Goal: Information Seeking & Learning: Learn about a topic

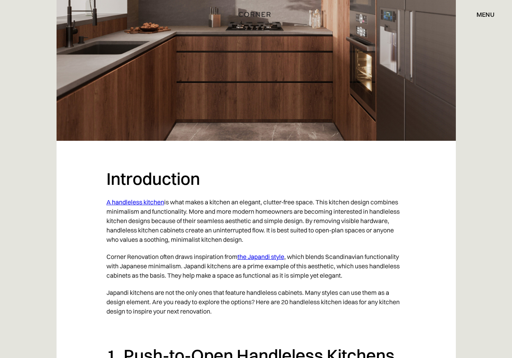
scroll to position [312, 0]
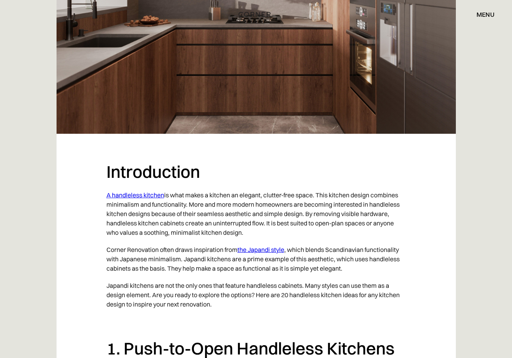
click at [122, 195] on link "A handleless kitchen" at bounding box center [135, 195] width 58 height 8
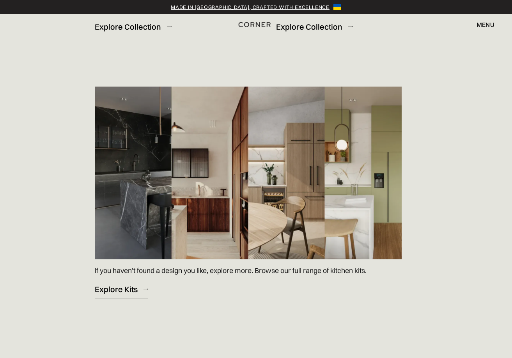
scroll to position [1092, 0]
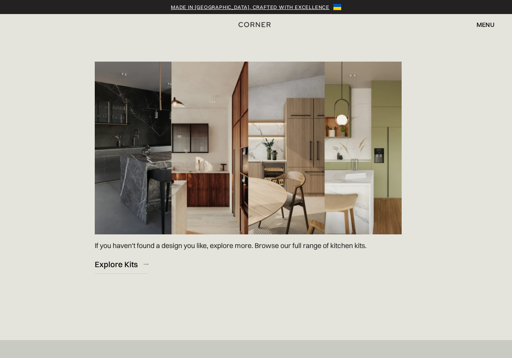
click at [391, 157] on img at bounding box center [248, 148] width 307 height 173
click at [129, 264] on div "Explore Kits" at bounding box center [116, 264] width 43 height 11
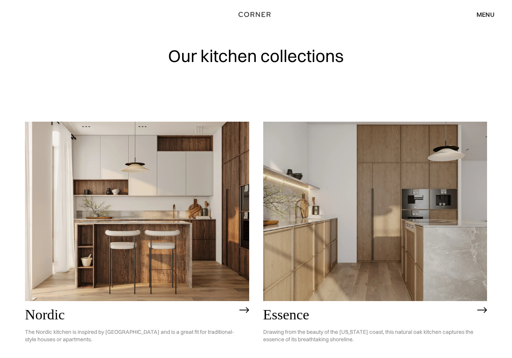
click at [232, 223] on img at bounding box center [137, 211] width 224 height 179
click at [390, 224] on img at bounding box center [375, 211] width 224 height 179
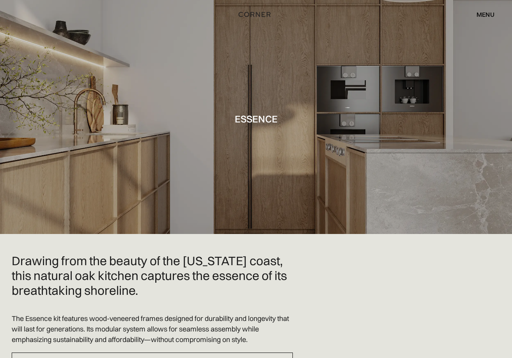
click at [253, 181] on div at bounding box center [256, 117] width 512 height 234
click at [253, 147] on div at bounding box center [256, 117] width 512 height 234
click at [260, 116] on h1 "Essence" at bounding box center [256, 118] width 43 height 11
click at [484, 14] on div "menu" at bounding box center [486, 14] width 18 height 6
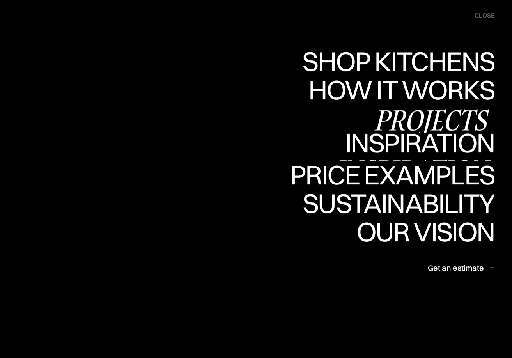
click at [395, 119] on div "Projects" at bounding box center [431, 119] width 126 height 27
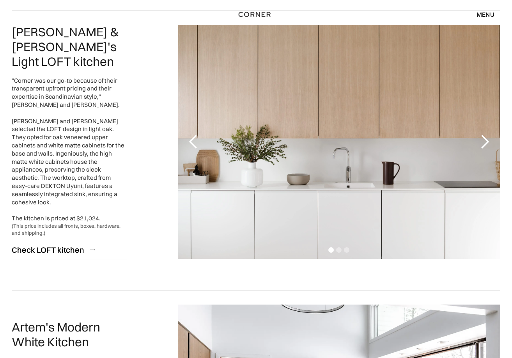
scroll to position [663, 0]
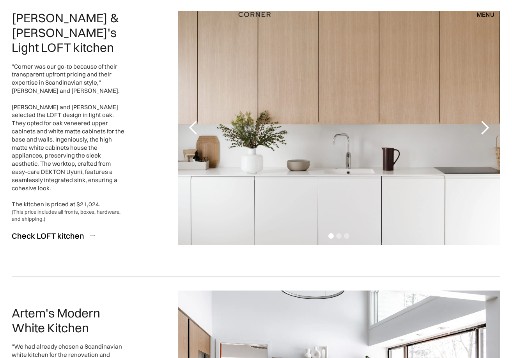
click at [488, 128] on div "next slide" at bounding box center [485, 128] width 16 height 16
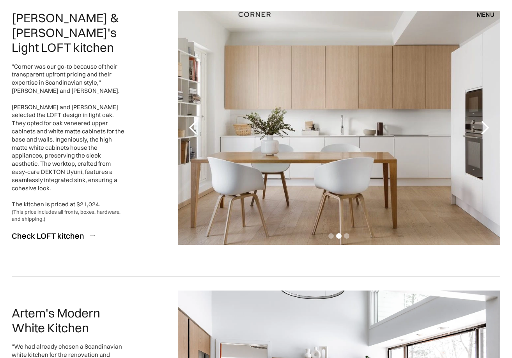
click at [486, 126] on div "next slide" at bounding box center [485, 128] width 16 height 16
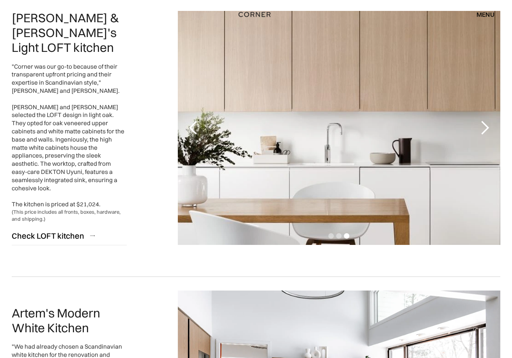
click at [486, 126] on div "next slide" at bounding box center [485, 128] width 16 height 16
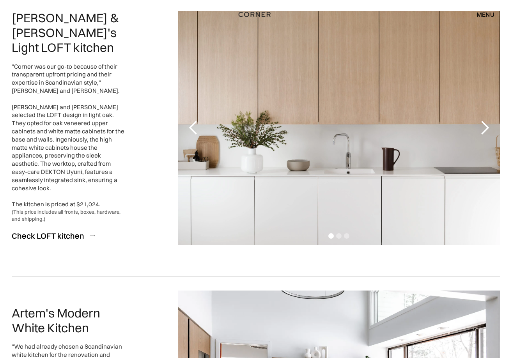
click at [486, 126] on div "next slide" at bounding box center [485, 128] width 16 height 16
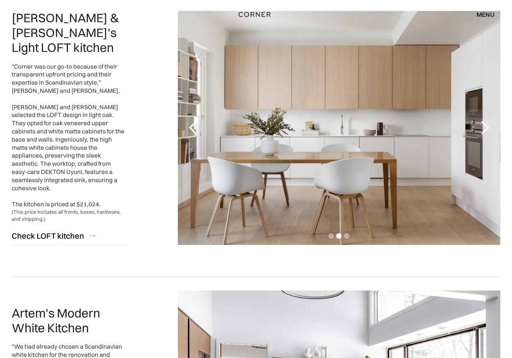
click at [486, 126] on div "next slide" at bounding box center [485, 128] width 16 height 16
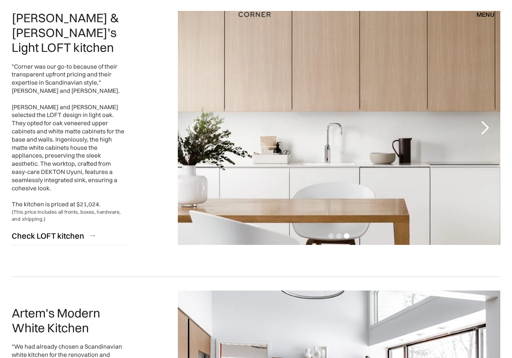
click at [486, 126] on div "next slide" at bounding box center [485, 128] width 16 height 16
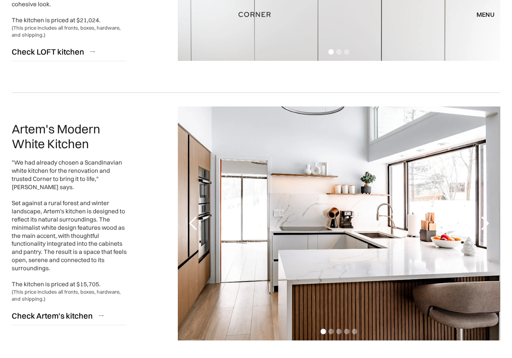
scroll to position [858, 0]
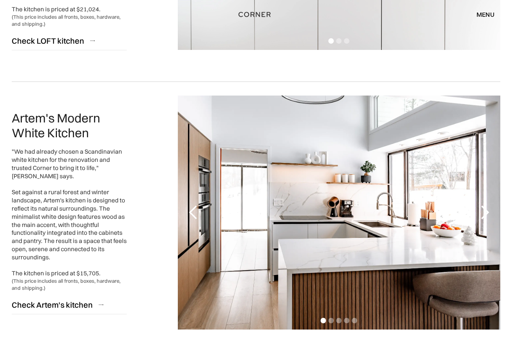
click at [192, 215] on div "previous slide" at bounding box center [194, 213] width 16 height 16
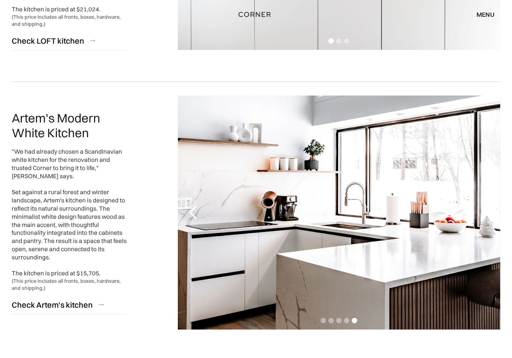
click at [489, 228] on div "next slide" at bounding box center [484, 213] width 31 height 234
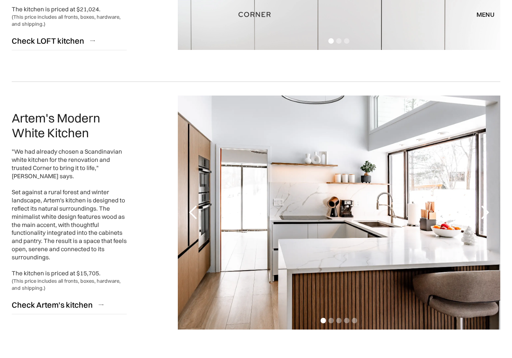
click at [489, 221] on div "next slide" at bounding box center [484, 213] width 31 height 234
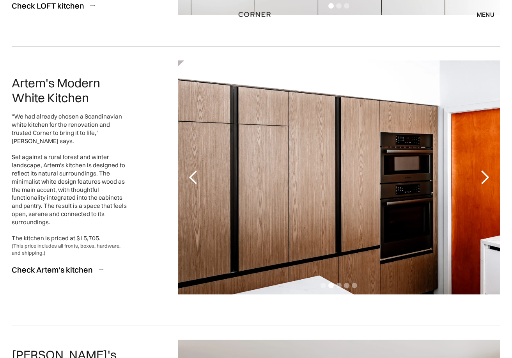
scroll to position [897, 0]
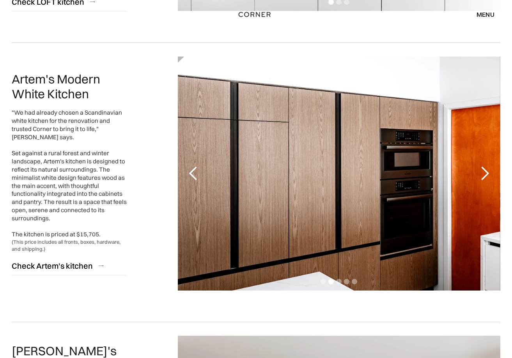
click at [485, 164] on div "next slide" at bounding box center [484, 174] width 31 height 234
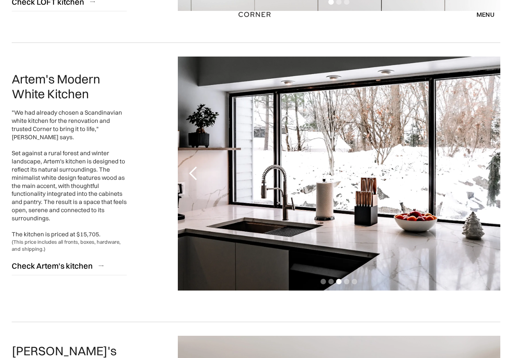
click at [196, 175] on div "previous slide" at bounding box center [194, 174] width 16 height 16
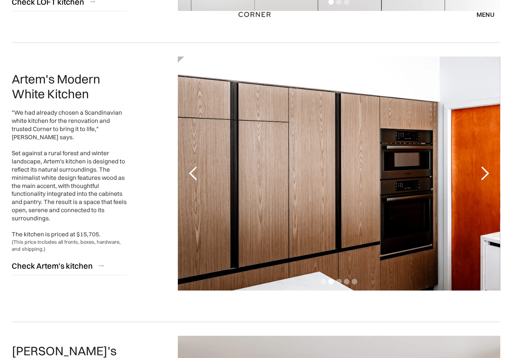
click at [196, 170] on div "previous slide" at bounding box center [194, 174] width 16 height 16
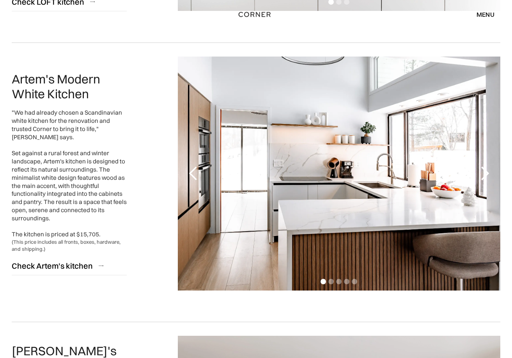
click at [487, 174] on div "next slide" at bounding box center [485, 174] width 16 height 16
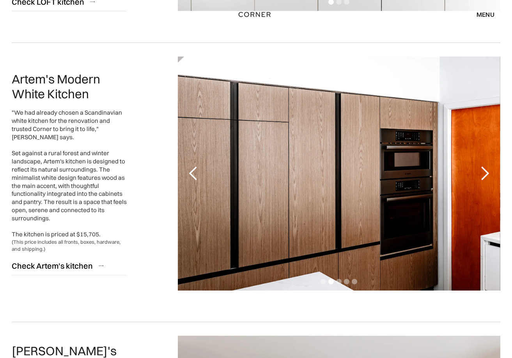
click at [195, 172] on div "previous slide" at bounding box center [194, 174] width 16 height 16
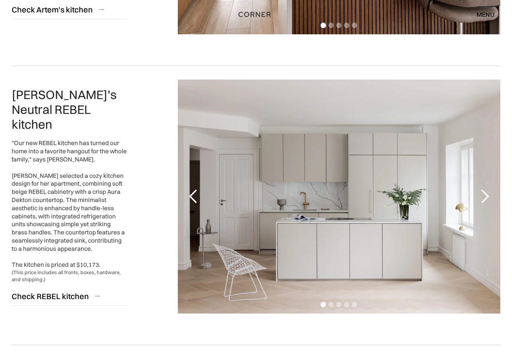
scroll to position [1170, 0]
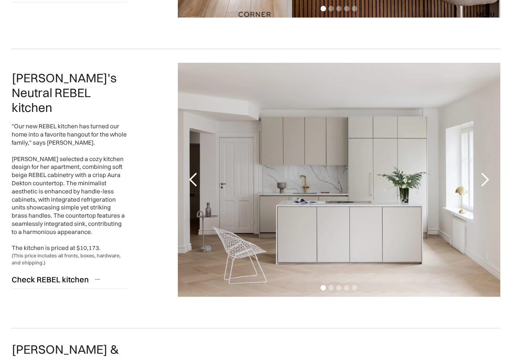
click at [489, 178] on div "next slide" at bounding box center [485, 180] width 16 height 16
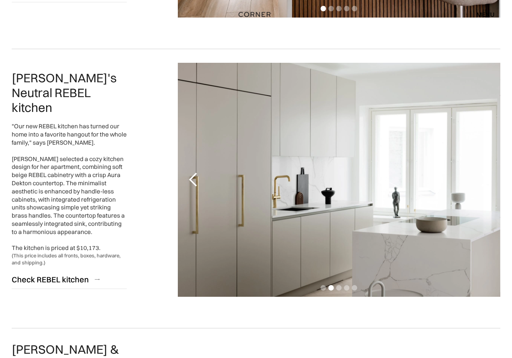
click at [489, 178] on div "next slide" at bounding box center [485, 180] width 16 height 16
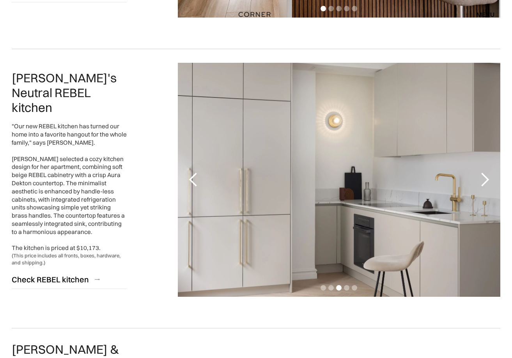
click at [489, 178] on div "next slide" at bounding box center [485, 180] width 16 height 16
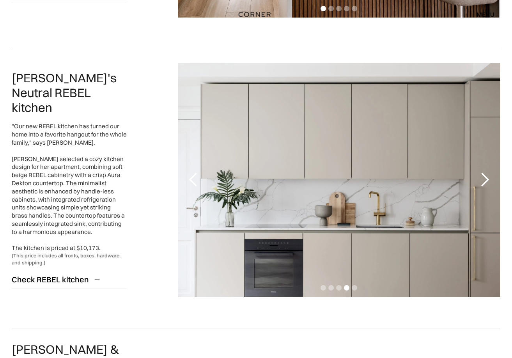
click at [489, 178] on div "next slide" at bounding box center [485, 180] width 16 height 16
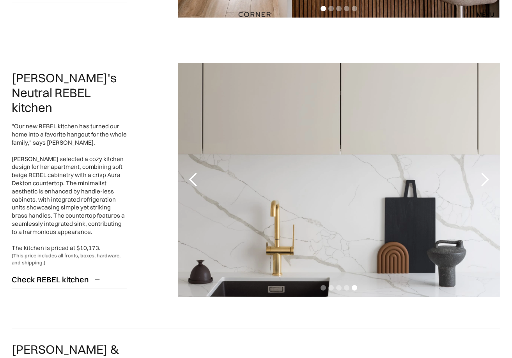
click at [489, 178] on div "next slide" at bounding box center [485, 180] width 16 height 16
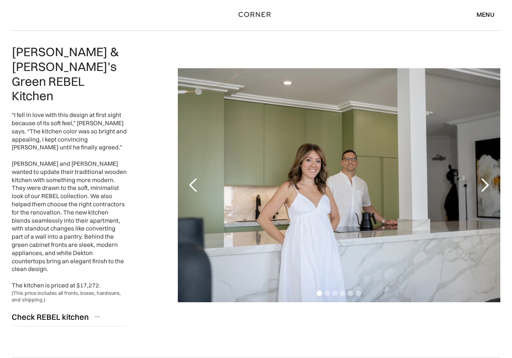
scroll to position [1482, 0]
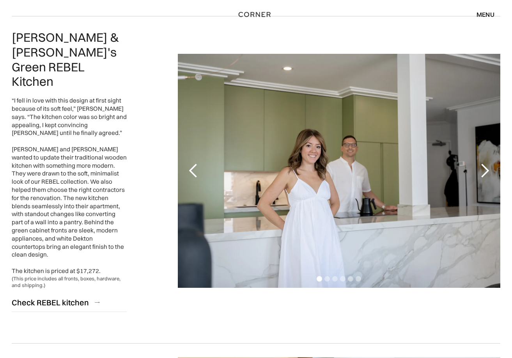
click at [485, 163] on div "next slide" at bounding box center [485, 171] width 16 height 16
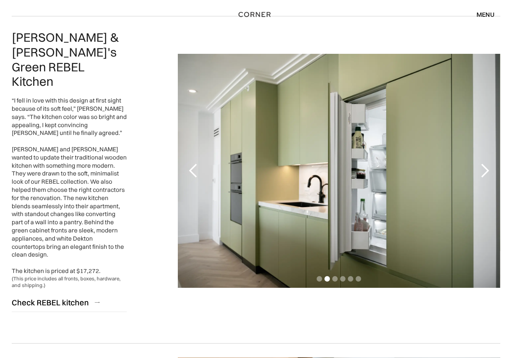
click at [489, 163] on div "next slide" at bounding box center [485, 171] width 16 height 16
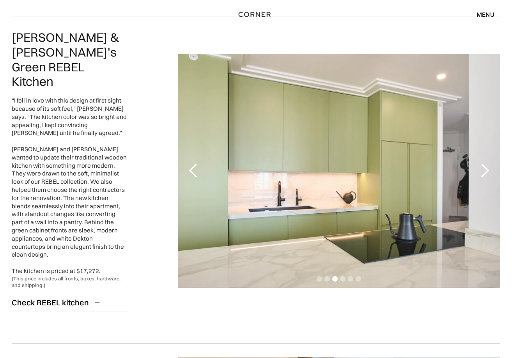
click at [489, 163] on div "next slide" at bounding box center [485, 171] width 16 height 16
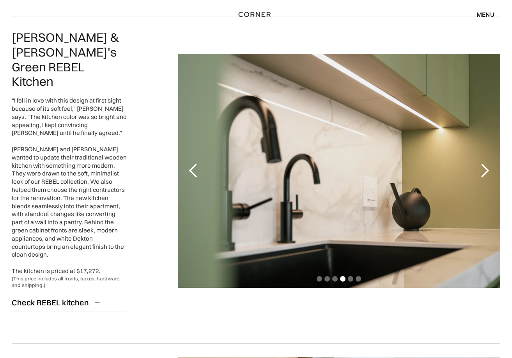
click at [200, 165] on div "previous slide" at bounding box center [194, 171] width 16 height 16
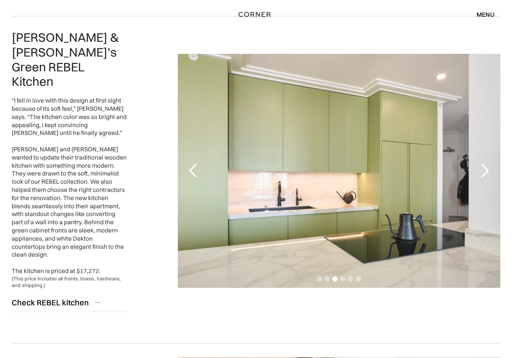
click at [200, 165] on div "previous slide" at bounding box center [194, 171] width 16 height 16
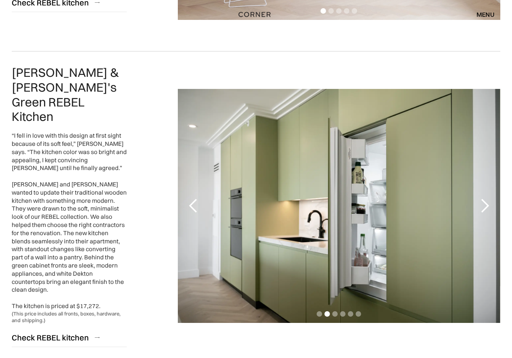
scroll to position [1443, 0]
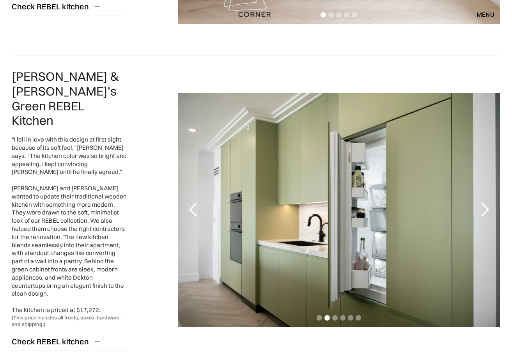
click at [191, 202] on div "previous slide" at bounding box center [194, 210] width 16 height 16
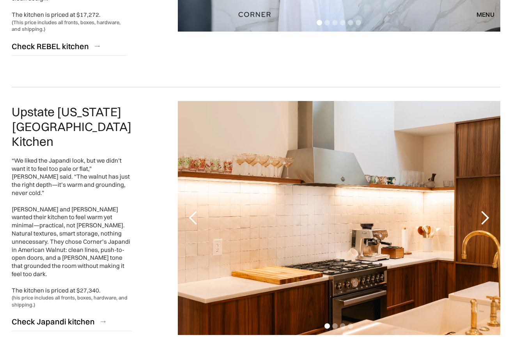
scroll to position [1731, 0]
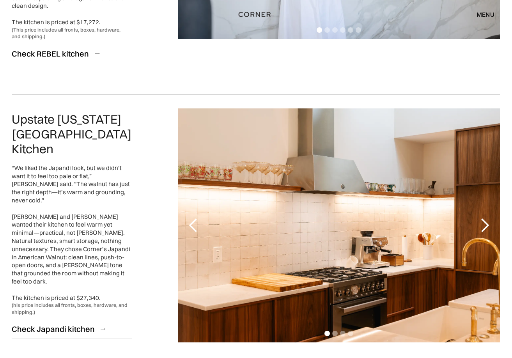
click at [490, 218] on div "next slide" at bounding box center [485, 226] width 16 height 16
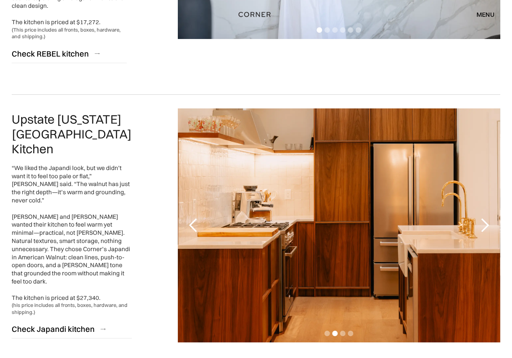
click at [484, 218] on div "next slide" at bounding box center [485, 226] width 16 height 16
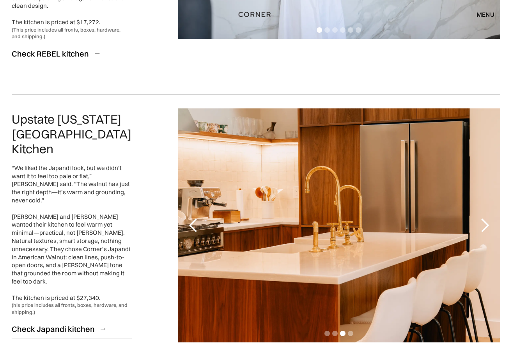
click at [484, 218] on div "next slide" at bounding box center [485, 226] width 16 height 16
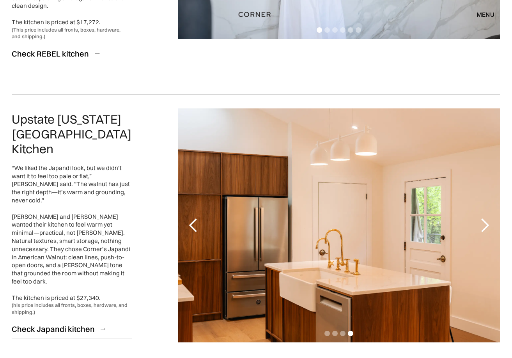
click at [484, 218] on div "next slide" at bounding box center [485, 226] width 16 height 16
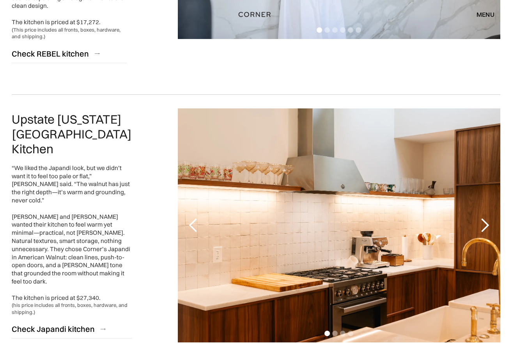
click at [486, 218] on div "next slide" at bounding box center [485, 226] width 16 height 16
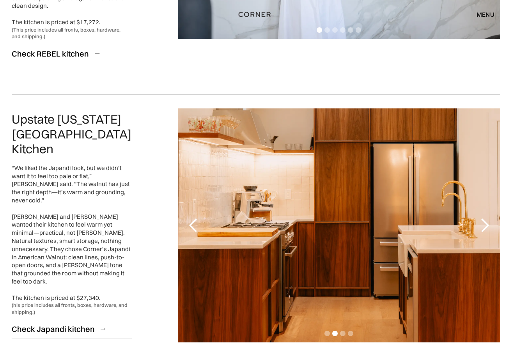
click at [486, 218] on div "next slide" at bounding box center [485, 226] width 16 height 16
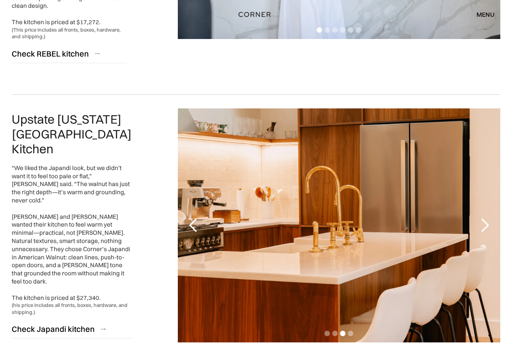
click at [486, 218] on div "next slide" at bounding box center [485, 226] width 16 height 16
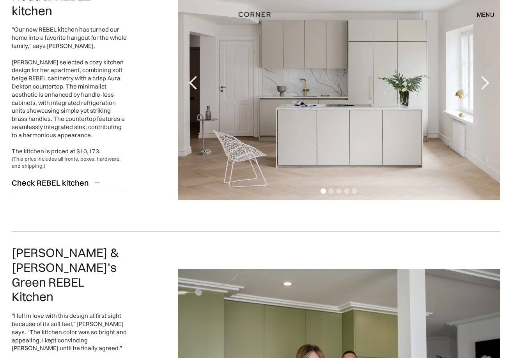
scroll to position [1263, 0]
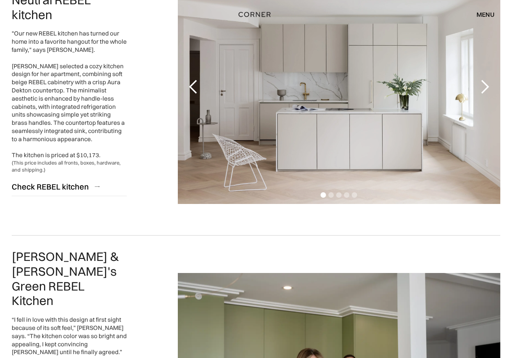
click at [488, 84] on div "next slide" at bounding box center [485, 87] width 16 height 16
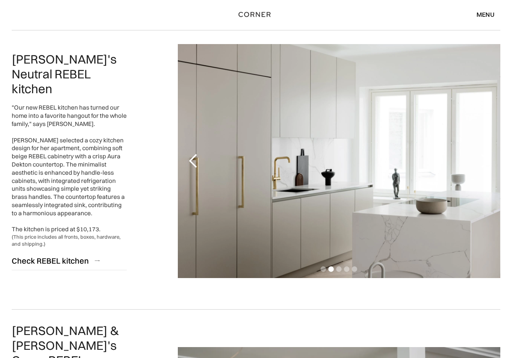
scroll to position [1185, 0]
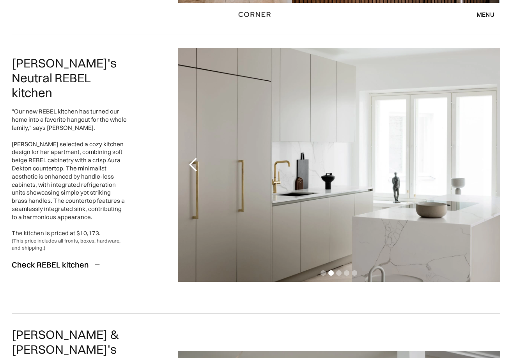
click at [193, 168] on div "previous slide" at bounding box center [194, 165] width 16 height 16
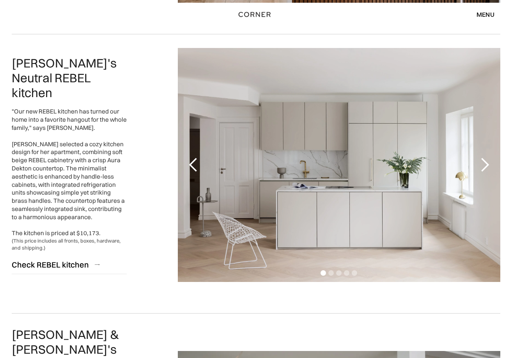
click at [193, 168] on div "previous slide" at bounding box center [194, 165] width 16 height 16
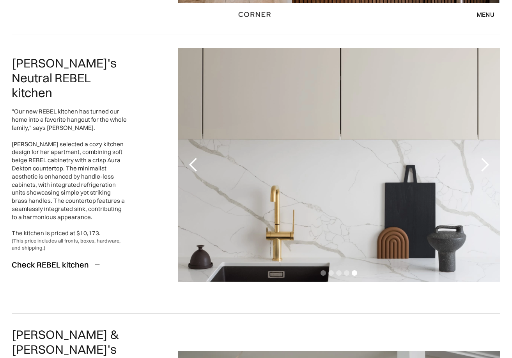
click at [193, 168] on div "previous slide" at bounding box center [194, 165] width 16 height 16
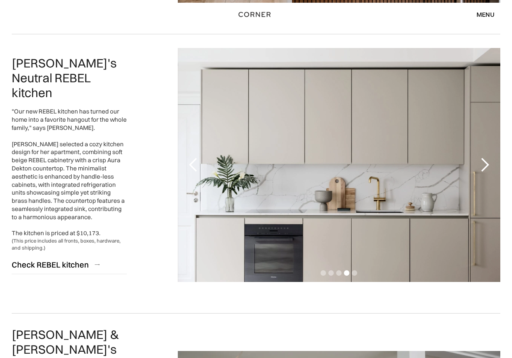
click at [193, 168] on div "previous slide" at bounding box center [194, 165] width 16 height 16
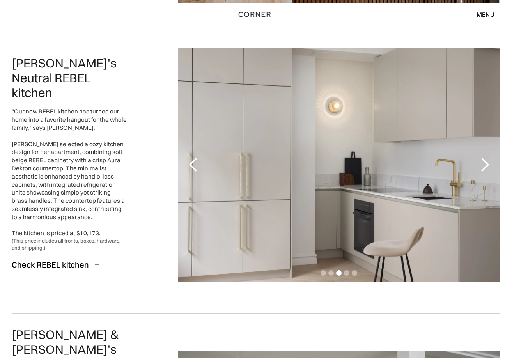
click at [193, 168] on div "previous slide" at bounding box center [194, 165] width 16 height 16
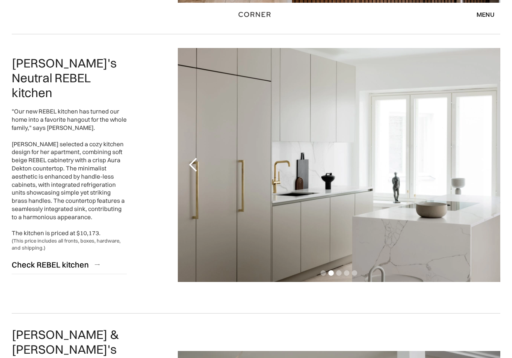
click at [193, 168] on div "previous slide" at bounding box center [194, 165] width 16 height 16
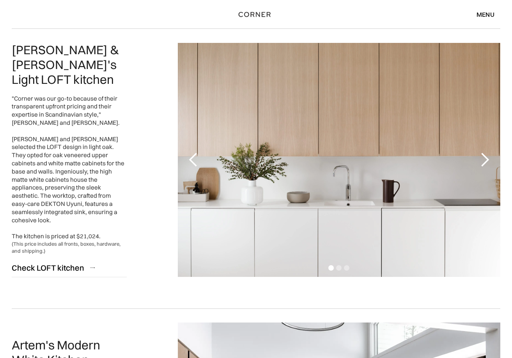
scroll to position [600, 0]
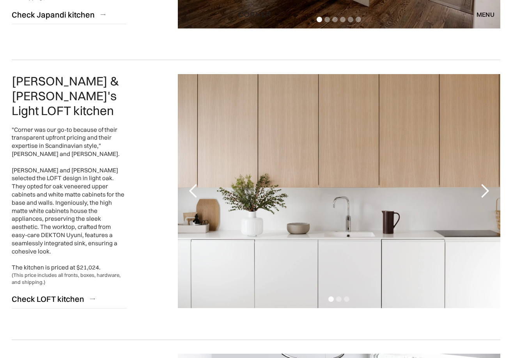
click at [488, 185] on div "next slide" at bounding box center [485, 191] width 16 height 16
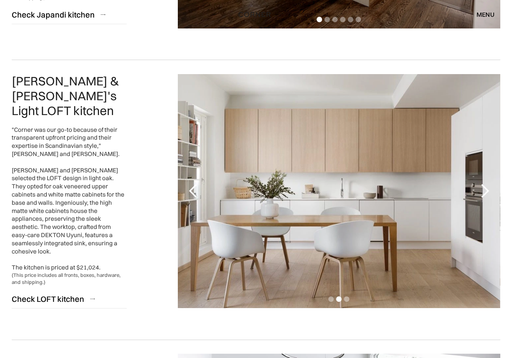
click at [488, 186] on div "next slide" at bounding box center [485, 191] width 16 height 16
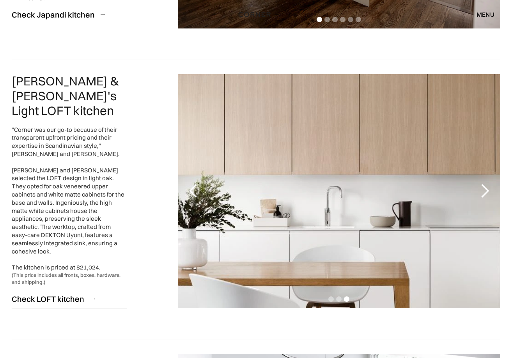
click at [488, 187] on div "next slide" at bounding box center [485, 191] width 16 height 16
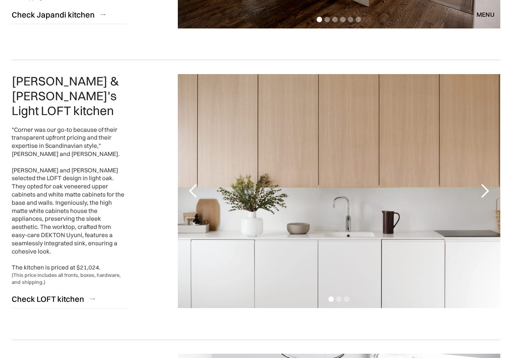
click at [488, 187] on div "next slide" at bounding box center [485, 191] width 16 height 16
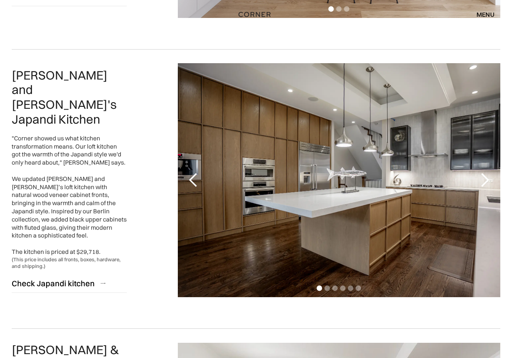
scroll to position [327, 0]
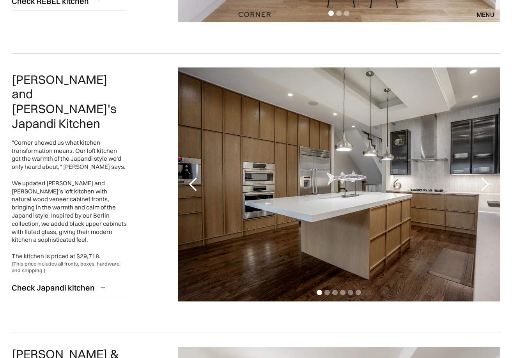
click at [192, 186] on div "previous slide" at bounding box center [194, 185] width 16 height 16
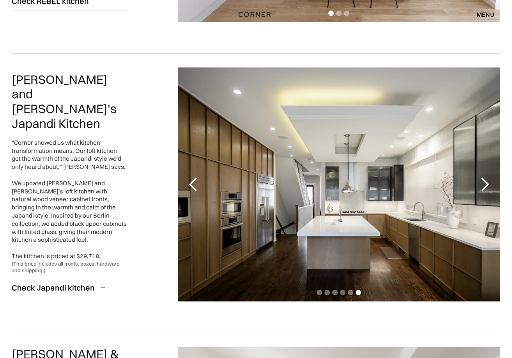
click at [193, 184] on div "previous slide" at bounding box center [194, 185] width 16 height 16
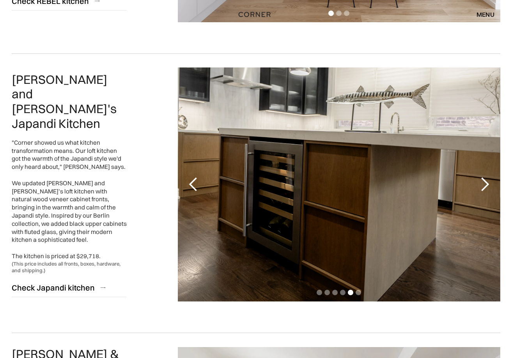
click at [193, 184] on div "previous slide" at bounding box center [194, 185] width 16 height 16
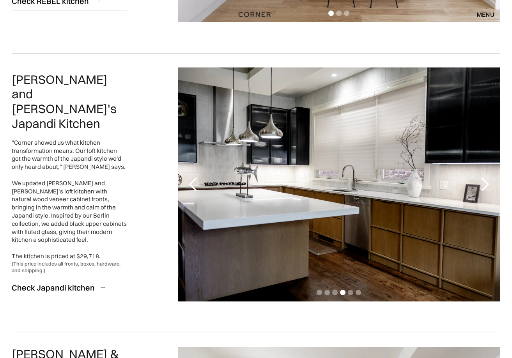
click at [81, 282] on div "Check Japandi kitchen" at bounding box center [53, 287] width 83 height 11
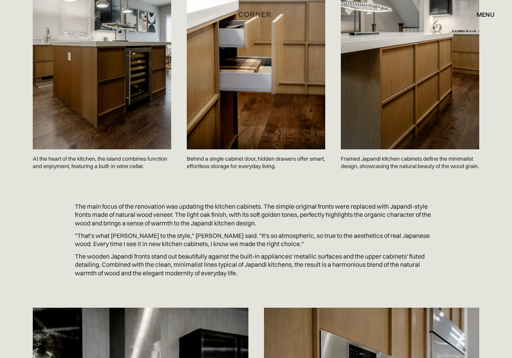
scroll to position [685, 0]
